Goal: Check status: Check status

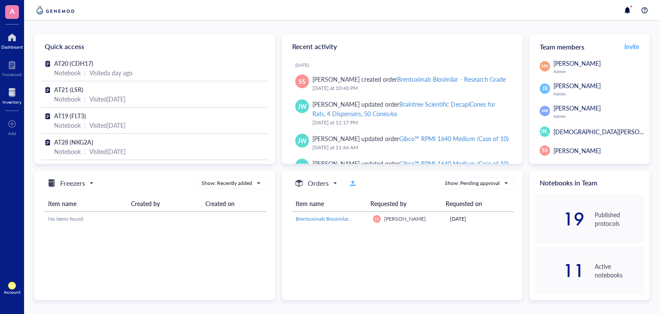
click at [15, 95] on div at bounding box center [12, 92] width 19 height 14
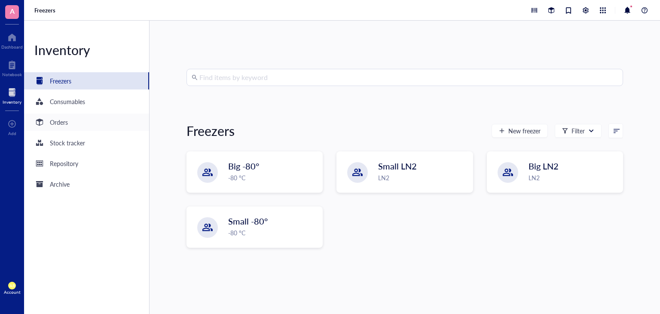
click at [65, 120] on div "Orders" at bounding box center [59, 121] width 18 height 9
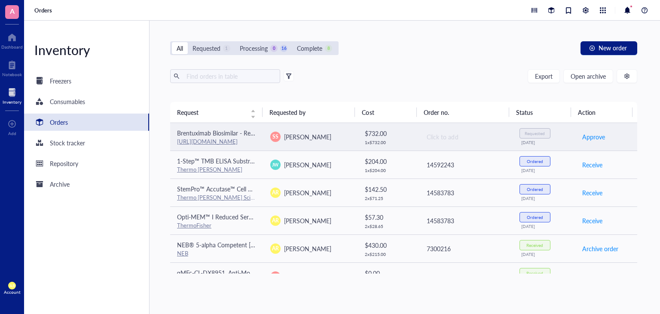
click at [351, 139] on td "SS [PERSON_NAME]" at bounding box center [309, 137] width 93 height 28
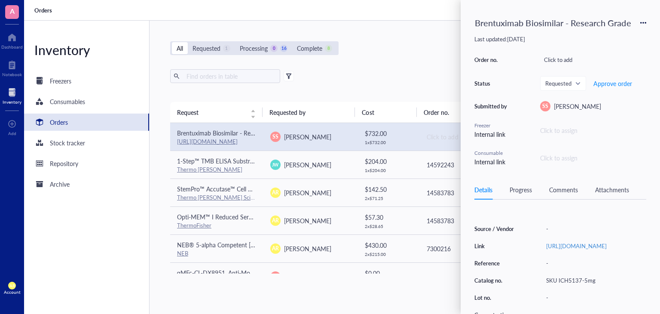
scroll to position [76, 0]
click at [567, 249] on link "[URL][DOMAIN_NAME]" at bounding box center [576, 245] width 61 height 8
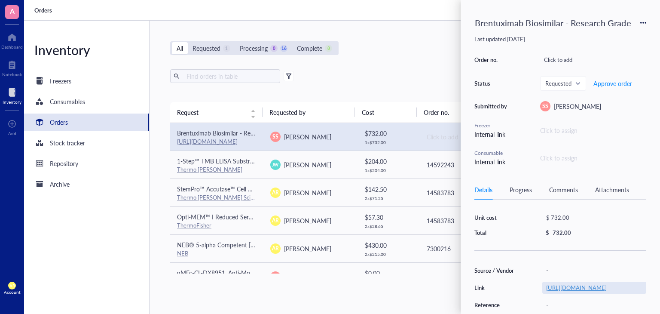
scroll to position [29, 0]
